Goal: Task Accomplishment & Management: Manage account settings

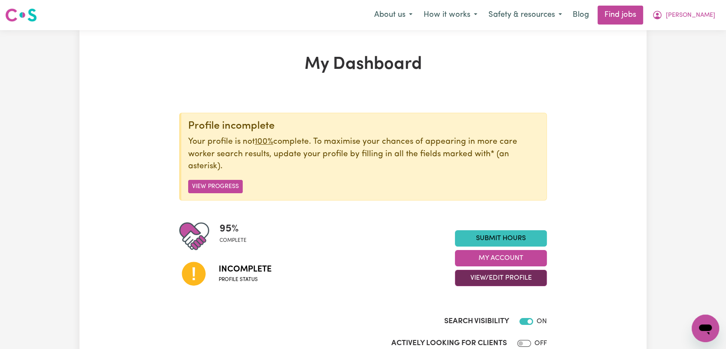
click at [493, 275] on button "View/Edit Profile" at bounding box center [501, 278] width 92 height 16
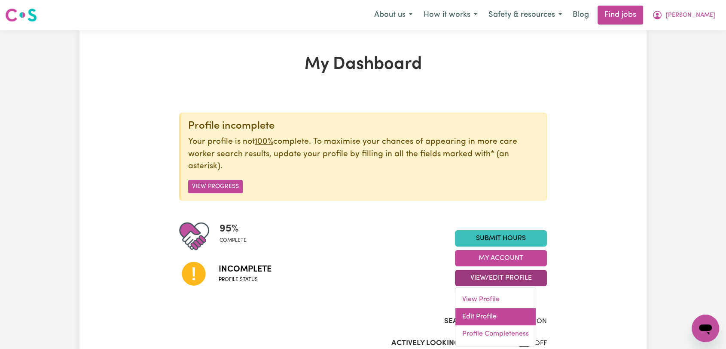
click at [487, 311] on link "Edit Profile" at bounding box center [496, 316] width 80 height 17
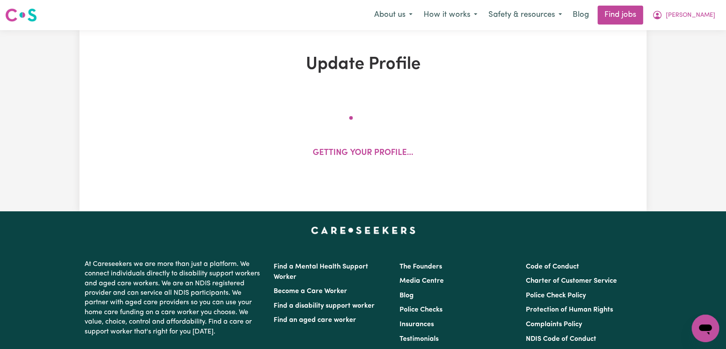
select select "[DEMOGRAPHIC_DATA]"
select select "[DEMOGRAPHIC_DATA] Citizen"
select select "Studying a healthcare related degree or qualification"
select select "62"
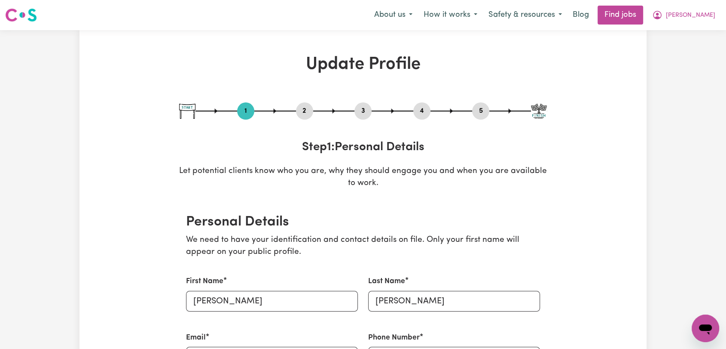
click at [309, 107] on button "2" at bounding box center [304, 110] width 17 height 11
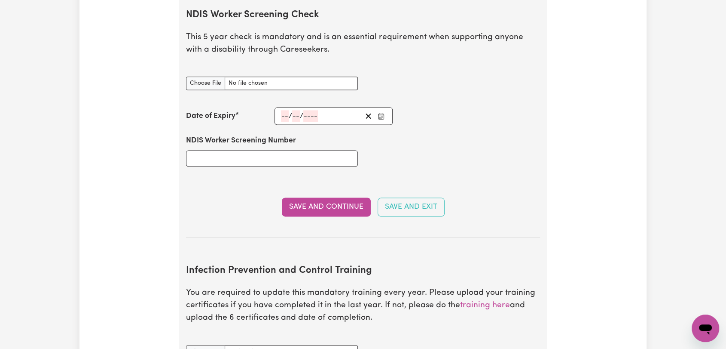
scroll to position [1098, 0]
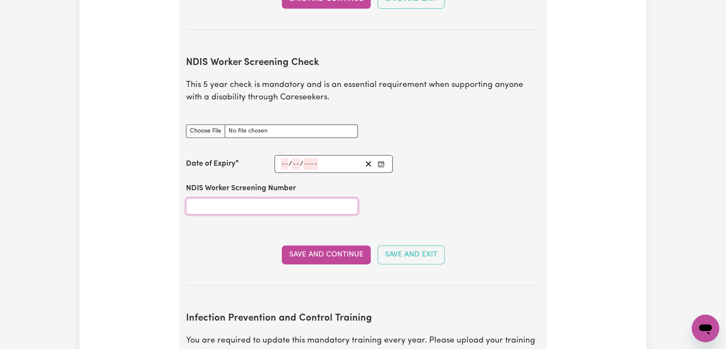
click at [224, 198] on input "NDIS Worker Screening Number" at bounding box center [272, 206] width 172 height 16
type input "97637522"
click at [284, 158] on input "number" at bounding box center [285, 164] width 8 height 12
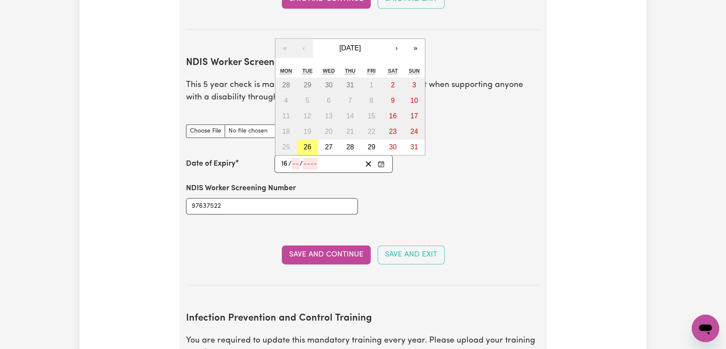
type input "16"
type input "08"
type input "203"
type input "[DATE]"
type input "8"
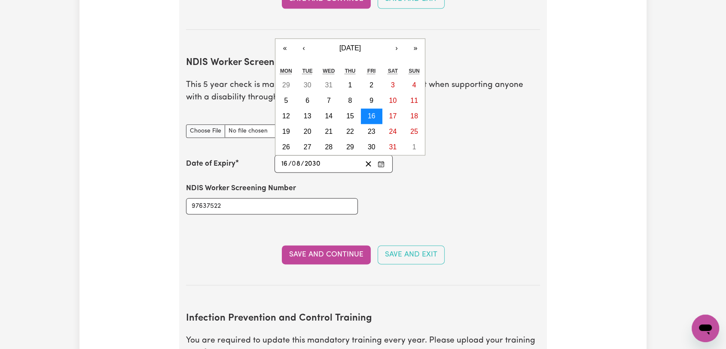
type input "2030"
click at [375, 108] on button "16" at bounding box center [371, 115] width 21 height 15
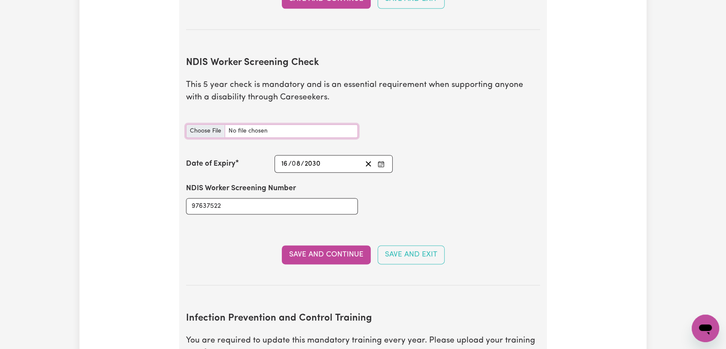
click at [214, 124] on input "NDIS Worker Screening Check document" at bounding box center [272, 130] width 172 height 13
type input "C:\fakepath\[PERSON_NAME] - NDIS Clearance --.jpg"
click at [325, 245] on button "Save and Continue" at bounding box center [326, 254] width 89 height 19
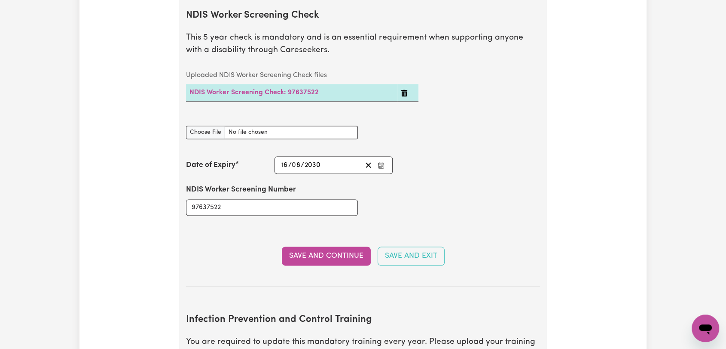
scroll to position [1145, 0]
drag, startPoint x: 224, startPoint y: 196, endPoint x: 152, endPoint y: 193, distance: 71.4
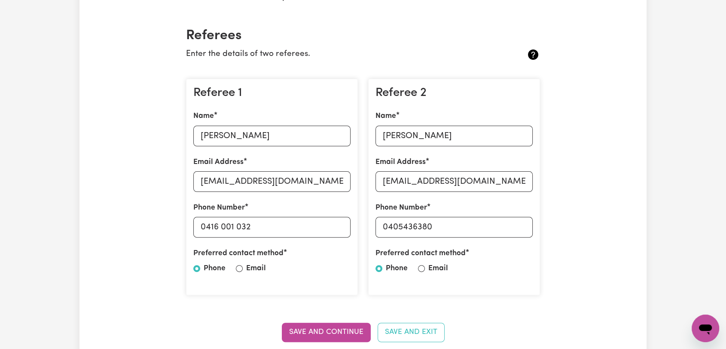
scroll to position [0, 0]
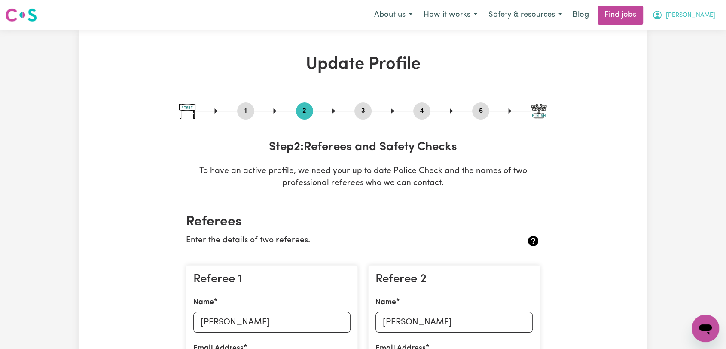
click at [701, 12] on span "[PERSON_NAME]" at bounding box center [690, 15] width 49 height 9
click at [680, 65] on link "Logout" at bounding box center [687, 66] width 68 height 16
